Goal: Register for event/course

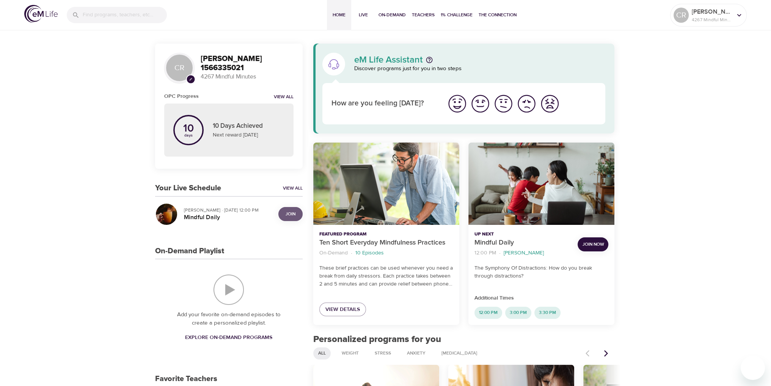
click at [287, 216] on span "Join" at bounding box center [291, 214] width 10 height 8
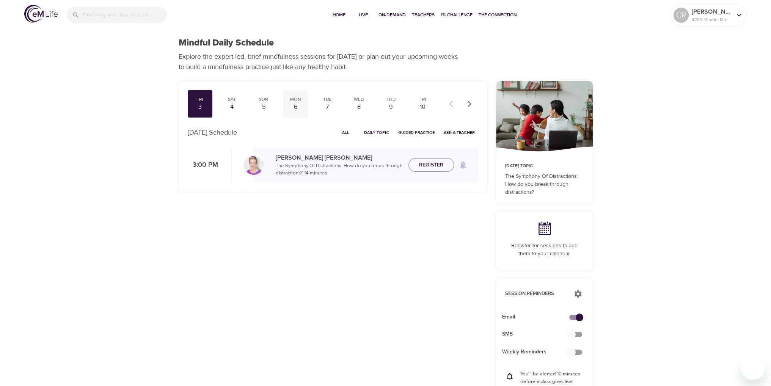
click at [295, 101] on div "Mon" at bounding box center [295, 99] width 19 height 6
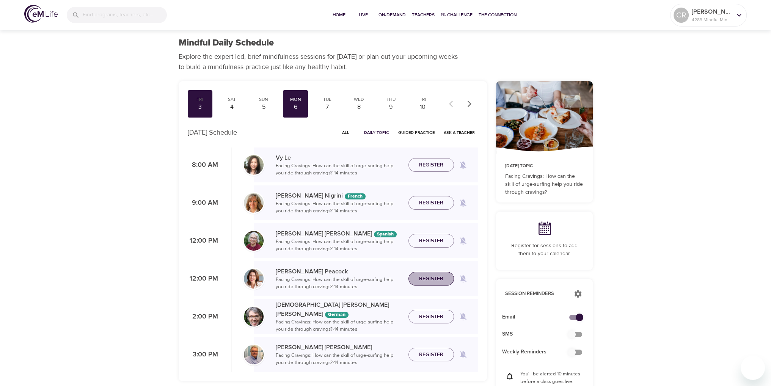
click at [428, 280] on span "Register" at bounding box center [431, 278] width 24 height 9
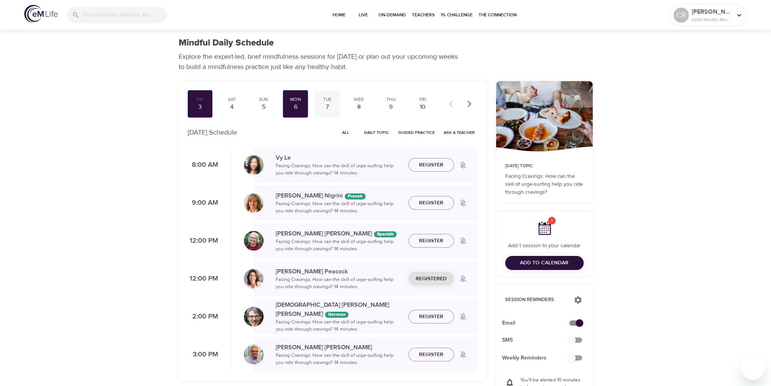
click at [329, 100] on div "Tue" at bounding box center [327, 99] width 19 height 6
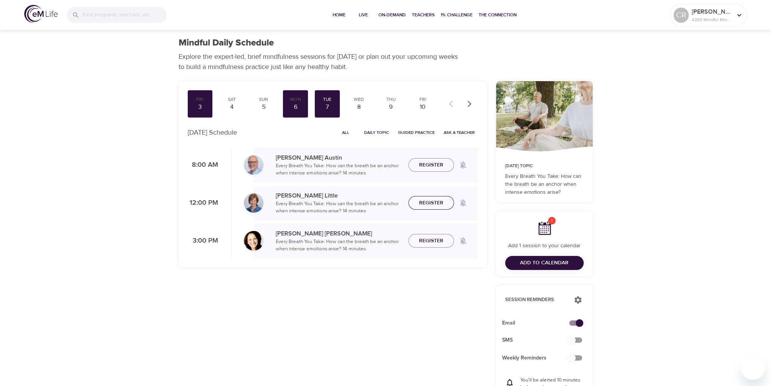
click at [431, 205] on span "Register" at bounding box center [431, 202] width 24 height 9
click at [358, 105] on div "8" at bounding box center [359, 107] width 19 height 9
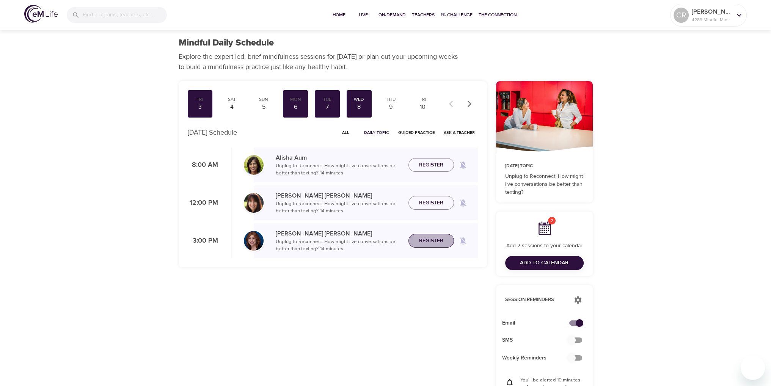
click at [428, 243] on span "Register" at bounding box center [431, 240] width 24 height 9
click at [391, 104] on div "9" at bounding box center [391, 107] width 19 height 9
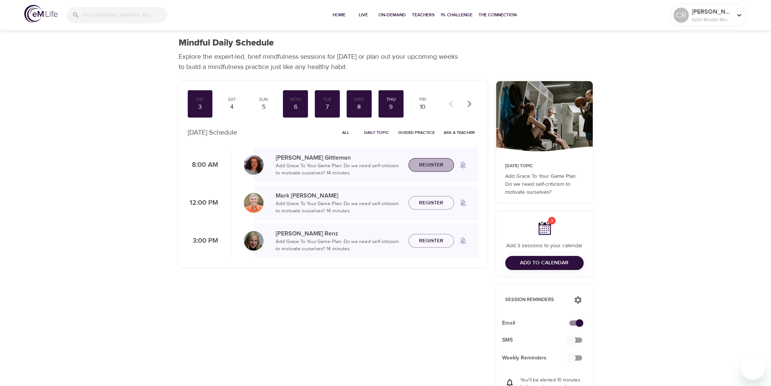
click at [425, 163] on span "Register" at bounding box center [431, 164] width 24 height 9
click at [468, 105] on icon "button" at bounding box center [469, 104] width 4 height 6
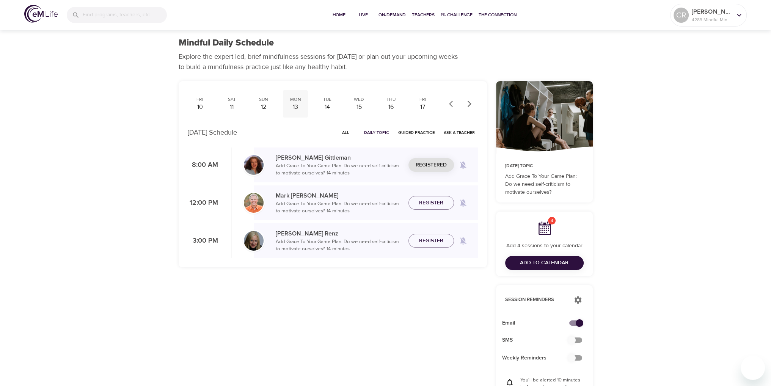
click at [294, 108] on div "13" at bounding box center [295, 107] width 19 height 9
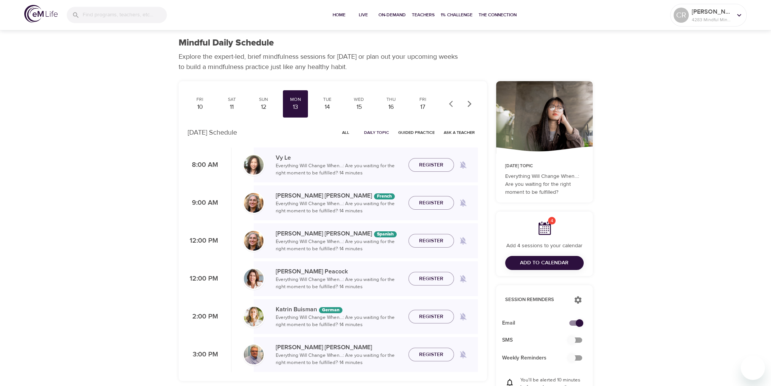
scroll to position [38, 0]
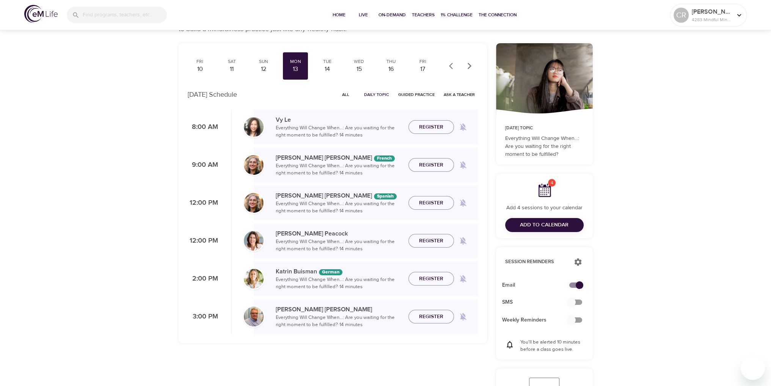
click at [429, 240] on span "Register" at bounding box center [431, 240] width 24 height 9
click at [327, 69] on div "14" at bounding box center [327, 69] width 19 height 9
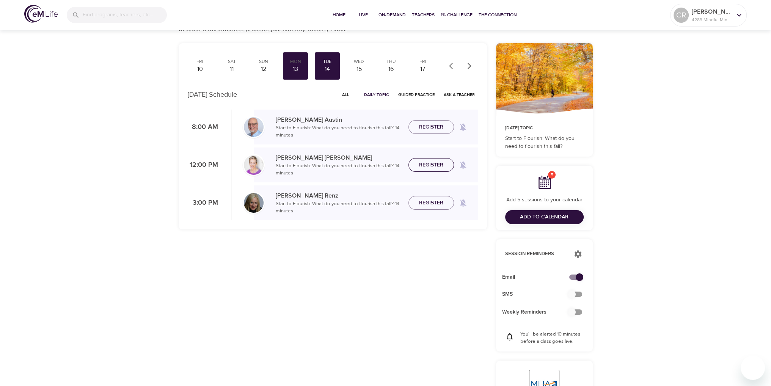
click at [440, 166] on span "Register" at bounding box center [431, 164] width 24 height 9
click at [362, 69] on div "15" at bounding box center [359, 69] width 19 height 9
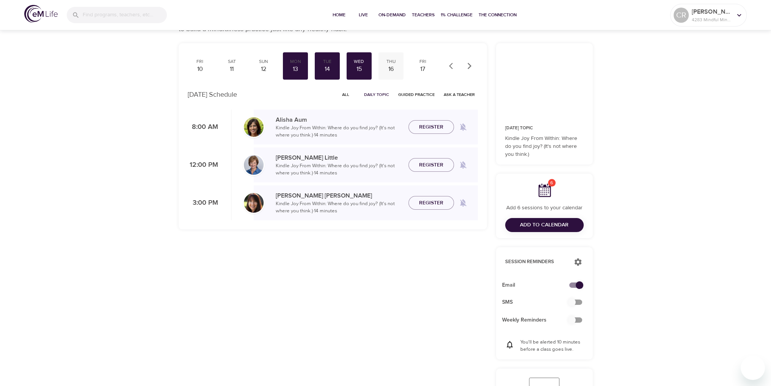
click at [393, 66] on div "16" at bounding box center [391, 69] width 19 height 9
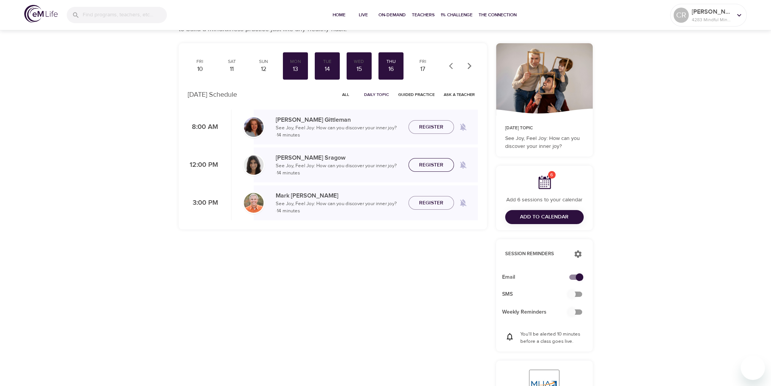
click at [431, 165] on span "Register" at bounding box center [431, 164] width 24 height 9
click at [426, 68] on div "17" at bounding box center [422, 69] width 19 height 9
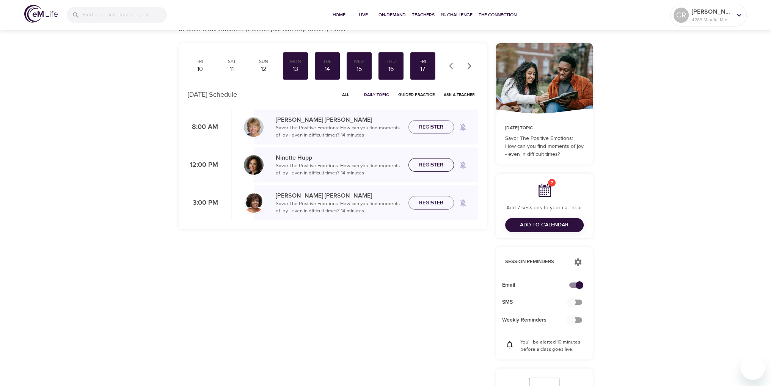
click at [434, 165] on span "Register" at bounding box center [431, 164] width 24 height 9
click at [470, 67] on icon "button" at bounding box center [470, 66] width 8 height 8
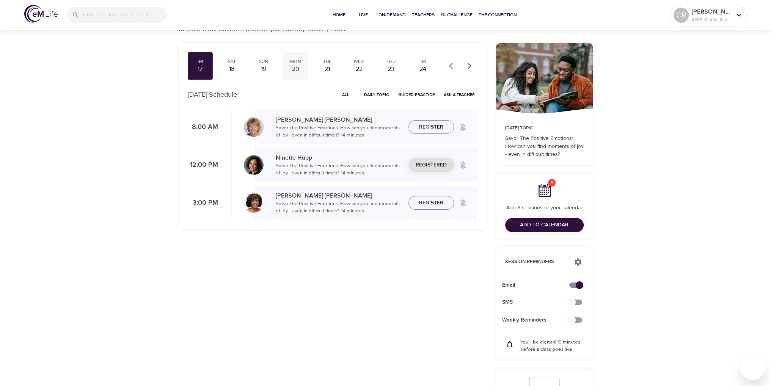
click at [297, 66] on div "20" at bounding box center [295, 69] width 19 height 9
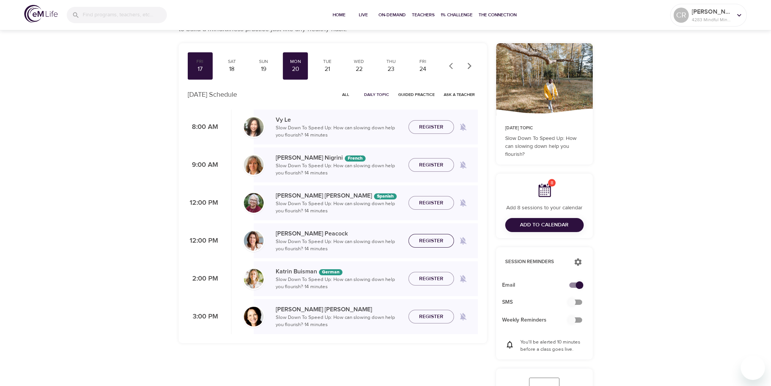
click at [428, 240] on span "Register" at bounding box center [431, 240] width 24 height 9
click at [359, 75] on div "Wed 22" at bounding box center [359, 65] width 25 height 27
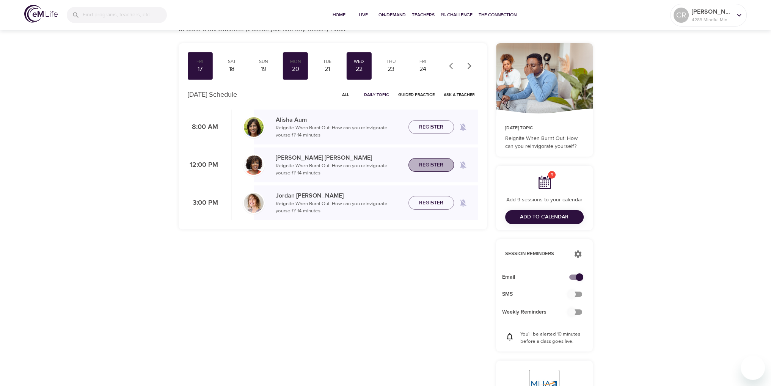
click at [421, 167] on span "Register" at bounding box center [431, 164] width 24 height 9
click at [391, 68] on div "23" at bounding box center [391, 69] width 19 height 9
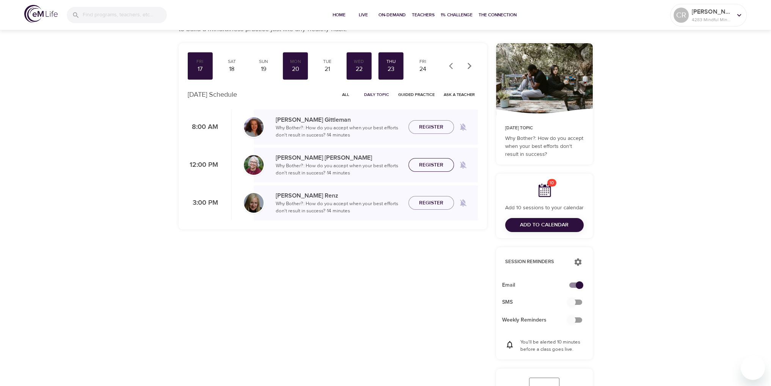
click at [423, 167] on span "Register" at bounding box center [431, 164] width 24 height 9
click at [420, 66] on div "24" at bounding box center [422, 69] width 19 height 9
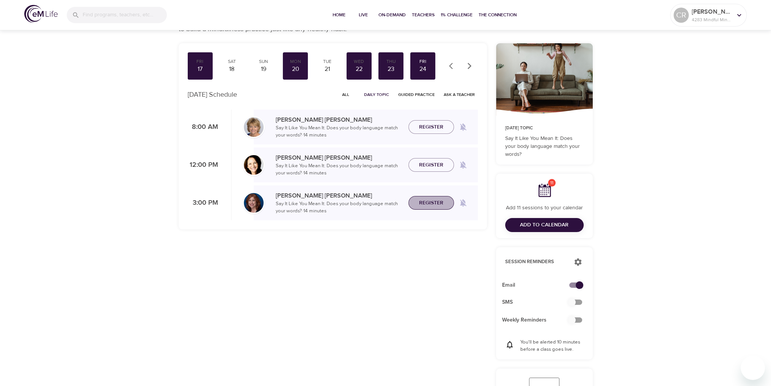
click at [428, 201] on span "Register" at bounding box center [431, 202] width 24 height 9
click at [546, 227] on span "Add to Calendar" at bounding box center [544, 224] width 49 height 9
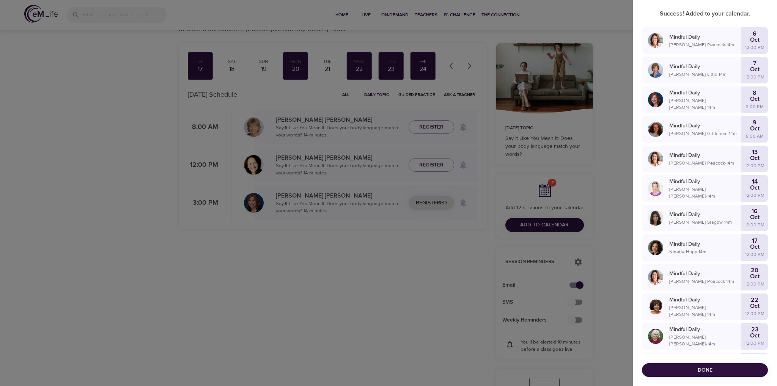
click at [702, 371] on span "Done" at bounding box center [705, 370] width 114 height 9
